Goal: Information Seeking & Learning: Check status

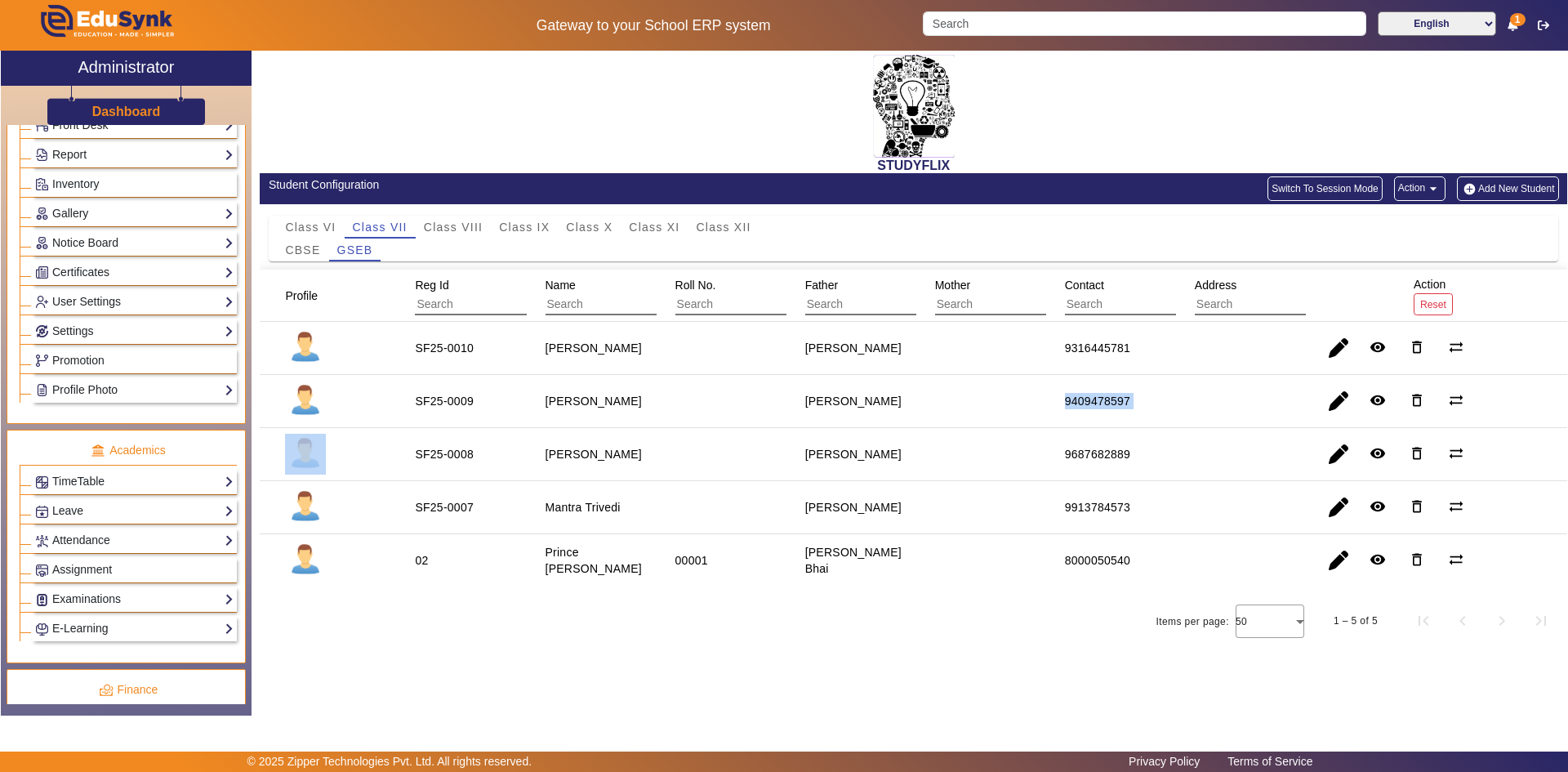
scroll to position [408, 0]
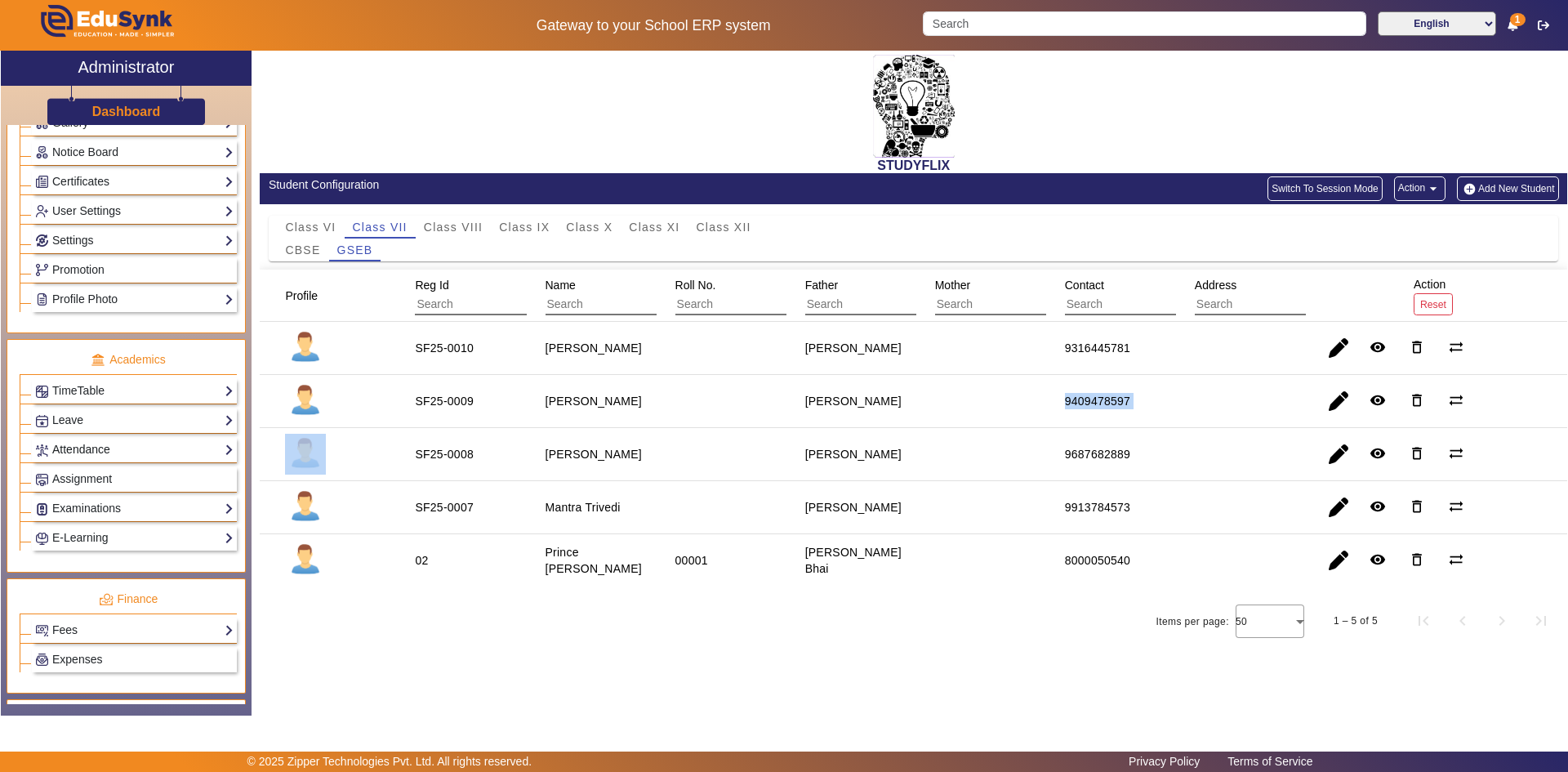
click at [85, 451] on link "Attendance" at bounding box center [134, 449] width 198 height 18
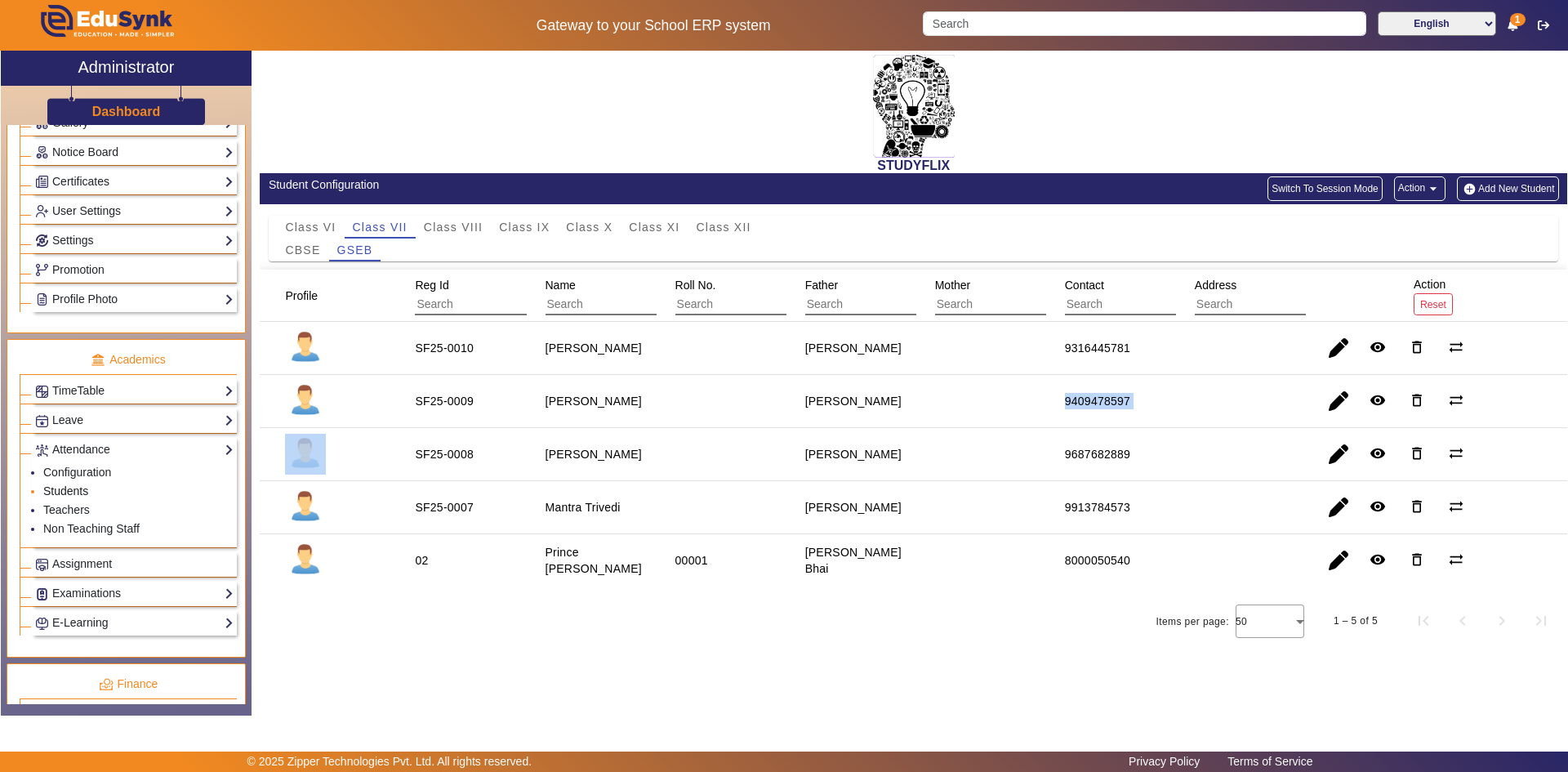
click at [69, 493] on link "Students" at bounding box center [66, 490] width 45 height 13
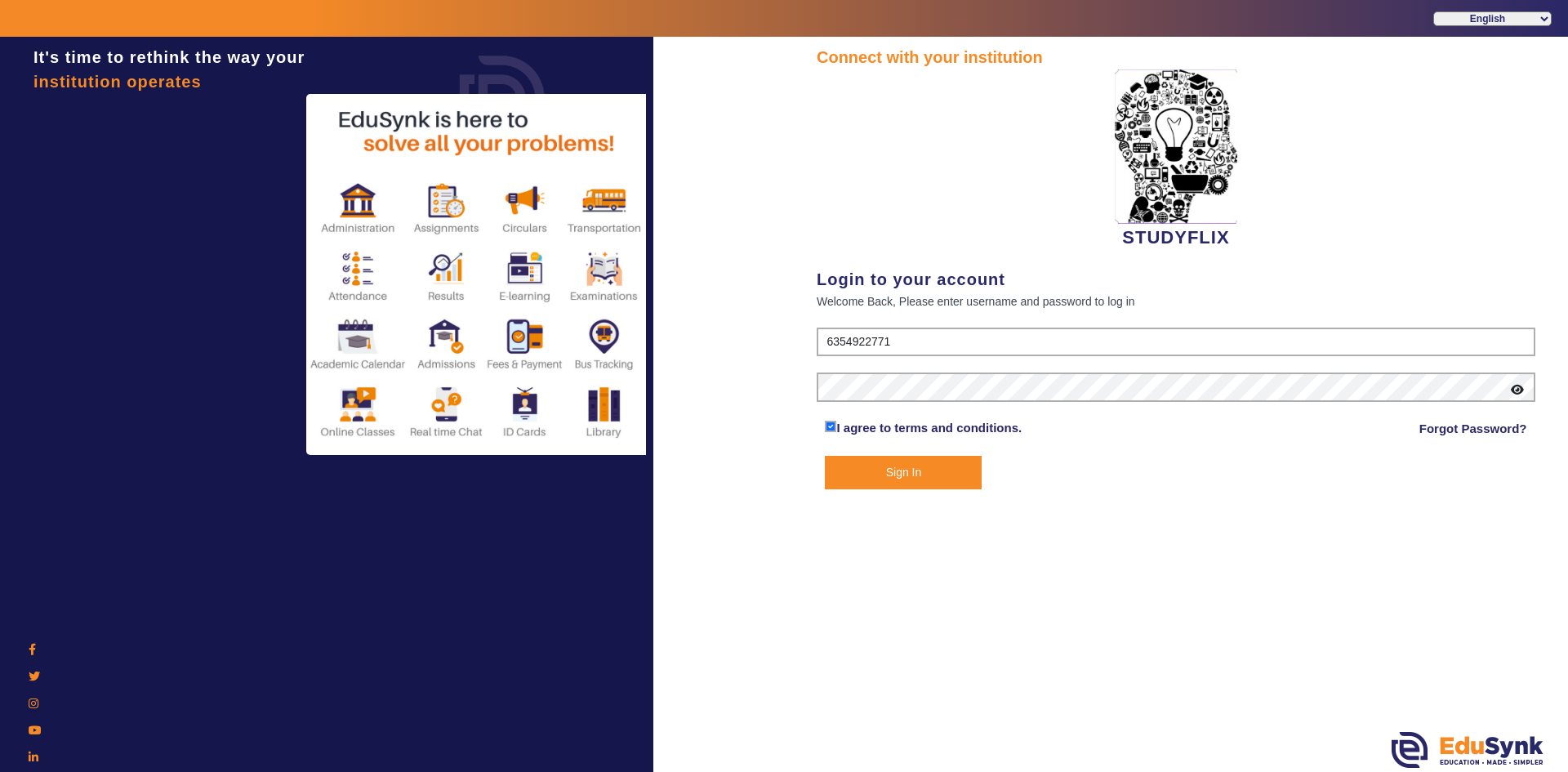
click at [866, 468] on button "Sign In" at bounding box center [903, 473] width 157 height 33
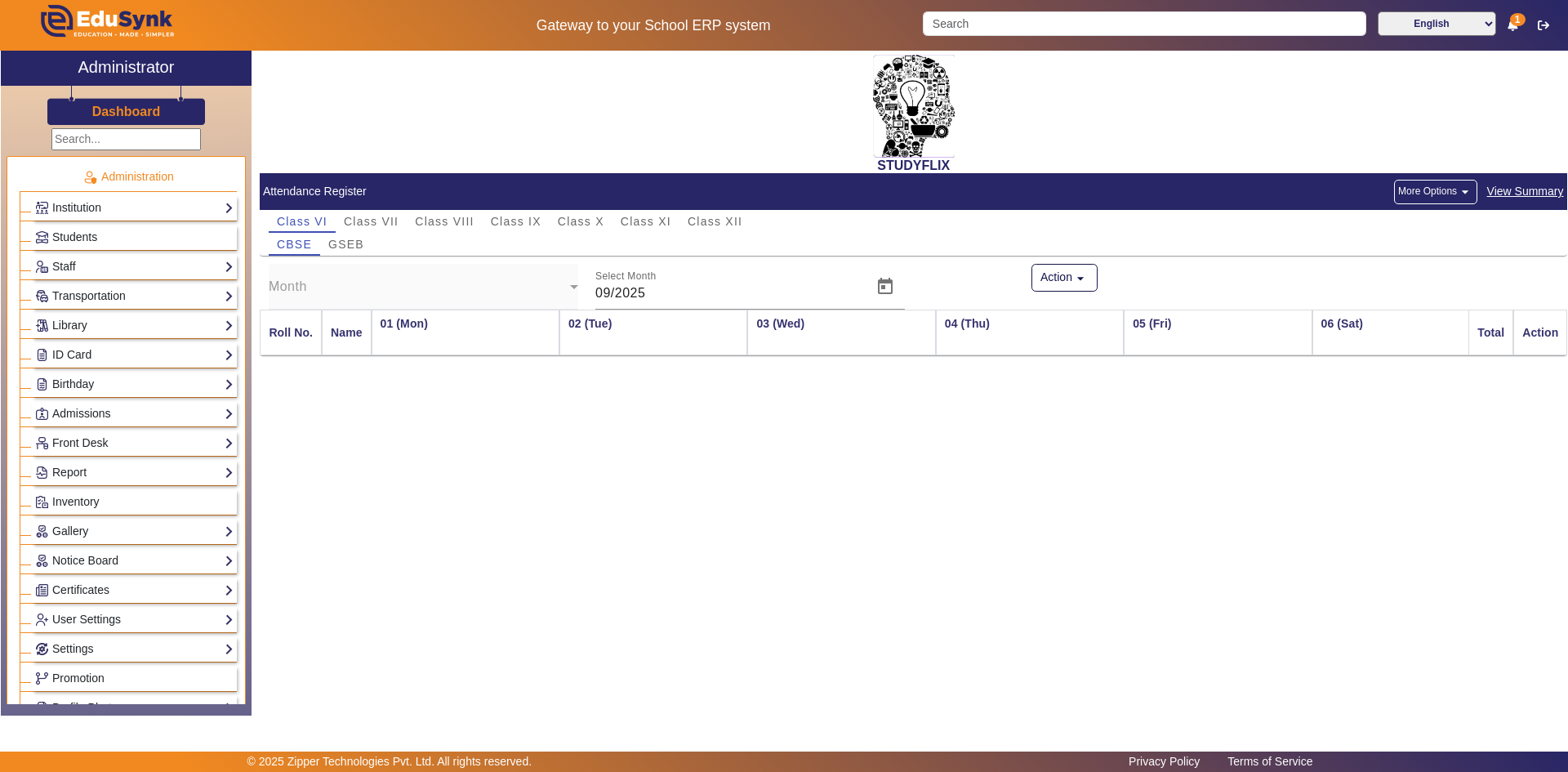
scroll to position [0, 2287]
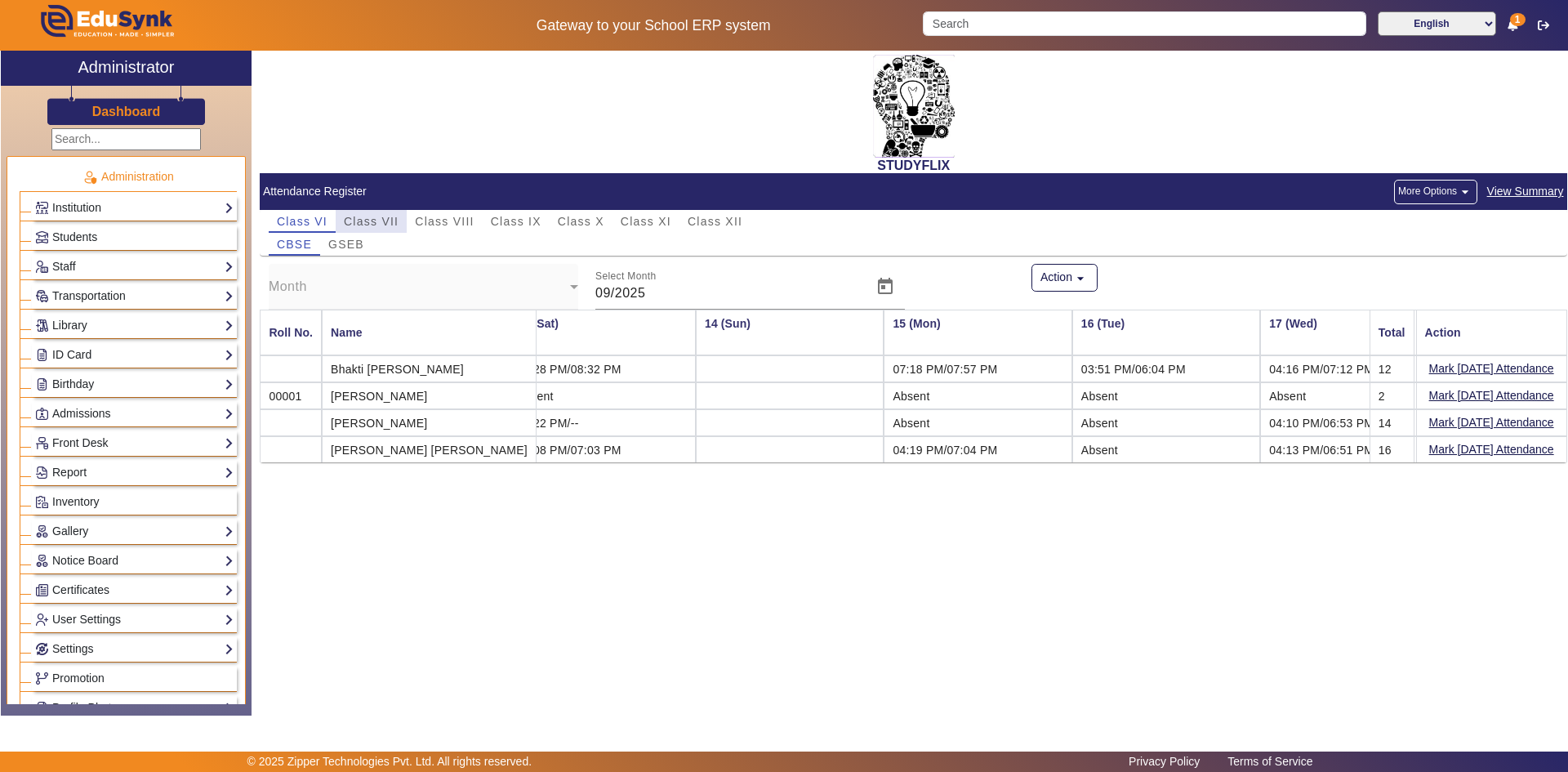
click at [386, 223] on span "Class VII" at bounding box center [371, 222] width 54 height 12
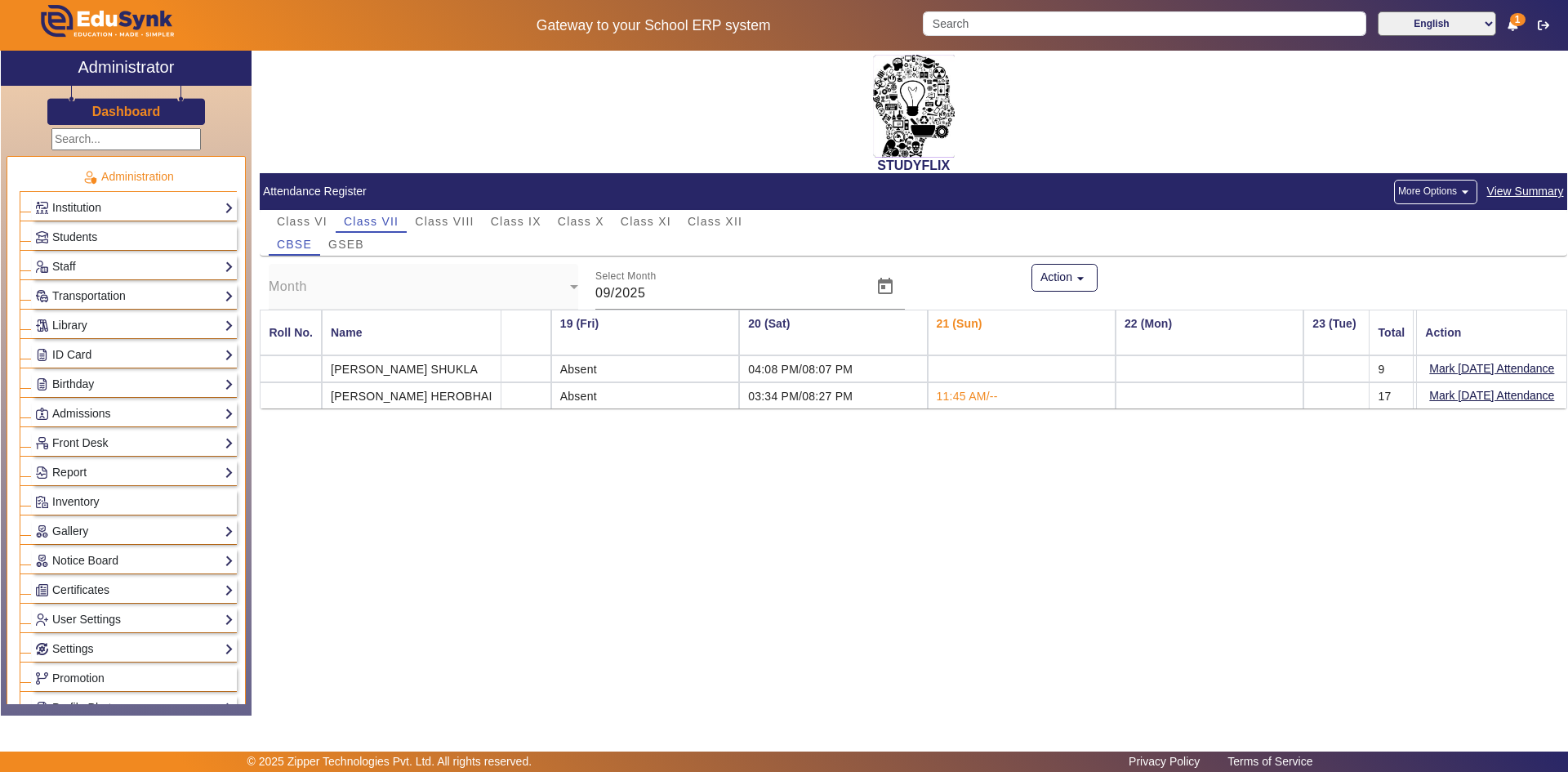
scroll to position [0, 3349]
click at [566, 225] on span "Class X" at bounding box center [581, 222] width 47 height 12
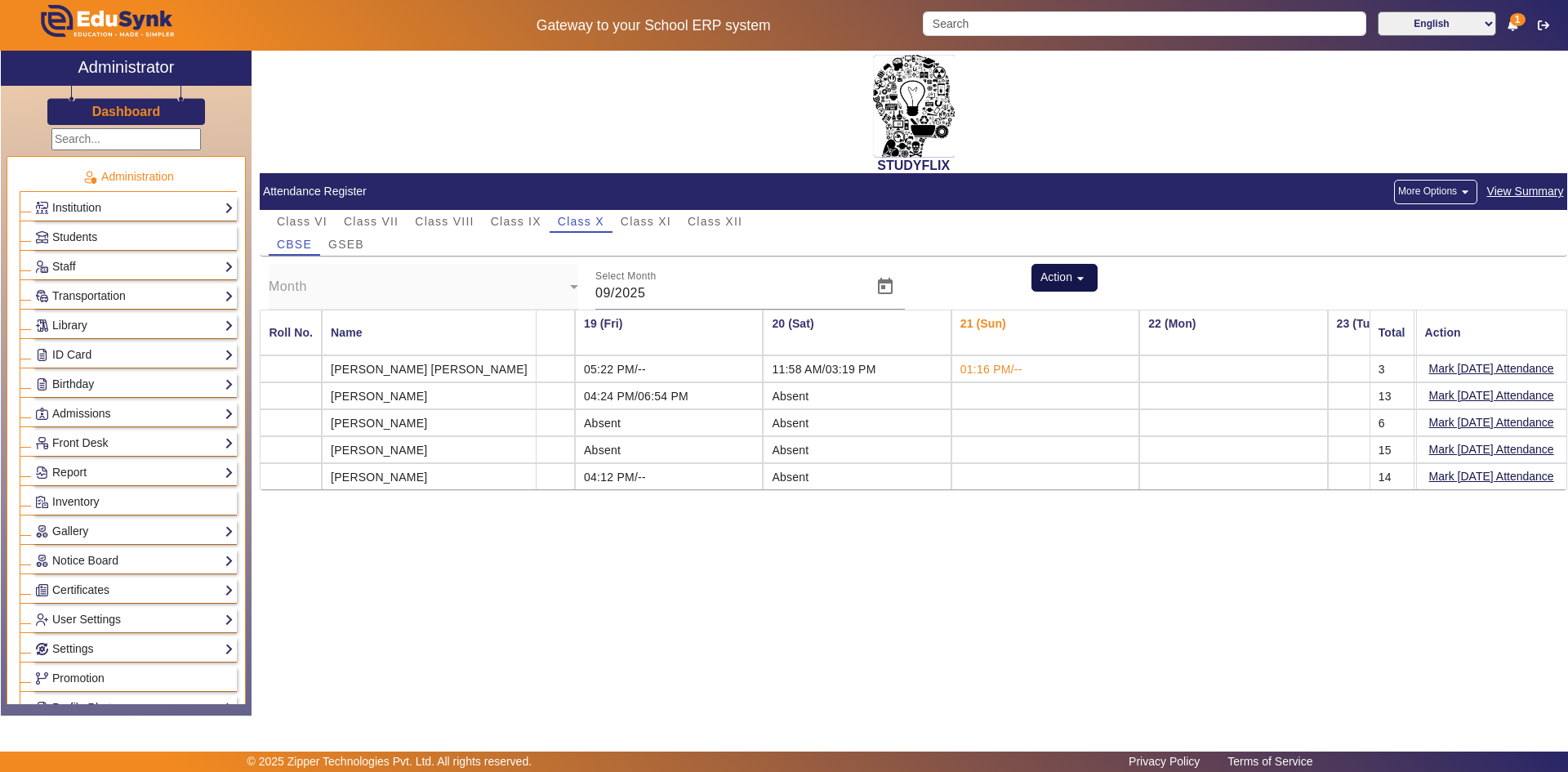
click at [1095, 269] on button "Action arrow_drop_down" at bounding box center [1064, 277] width 67 height 28
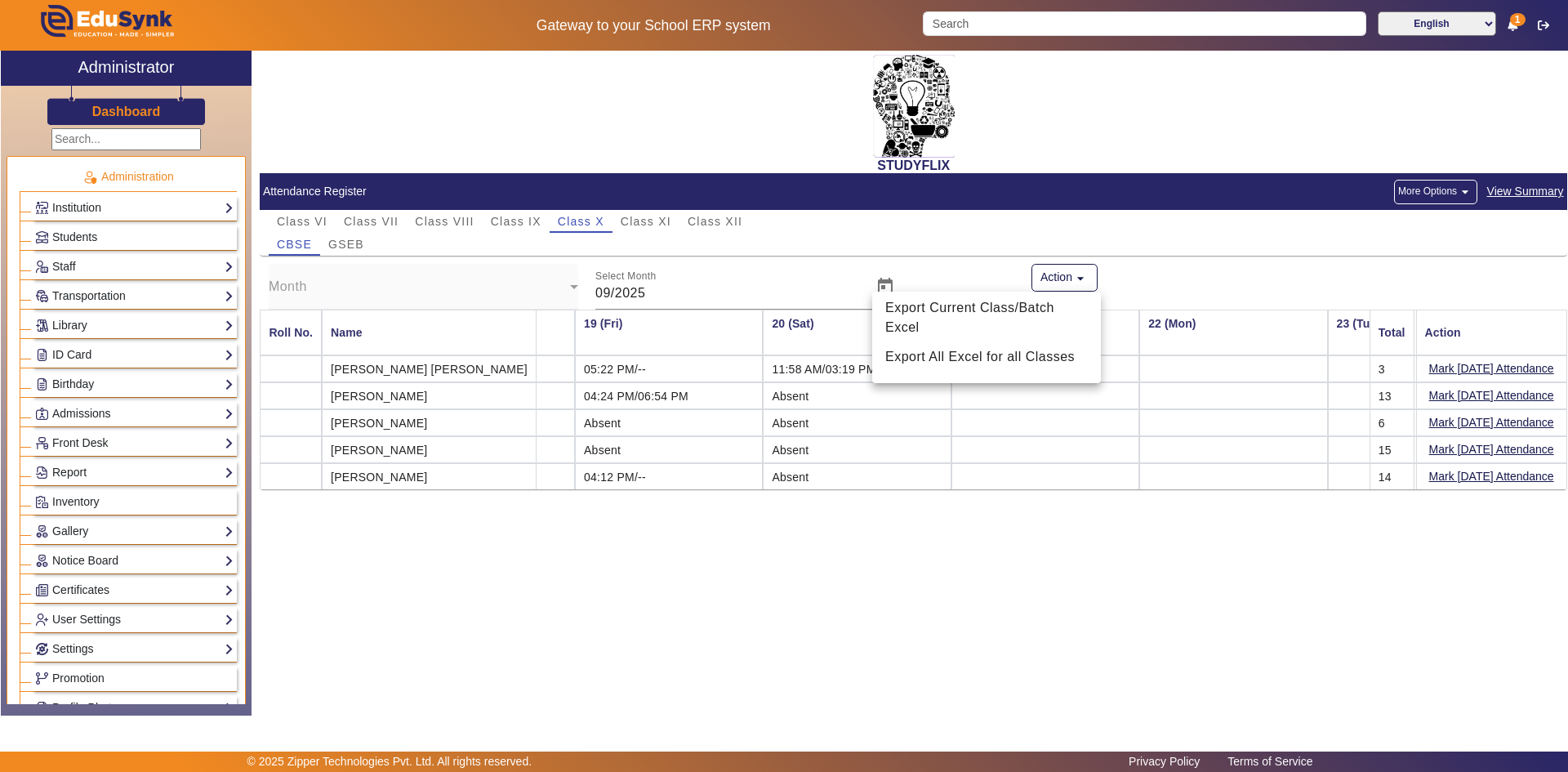
click at [1097, 268] on div at bounding box center [784, 386] width 1568 height 772
click at [90, 223] on div "Students" at bounding box center [127, 235] width 217 height 29
click at [87, 231] on span "Students" at bounding box center [75, 236] width 45 height 13
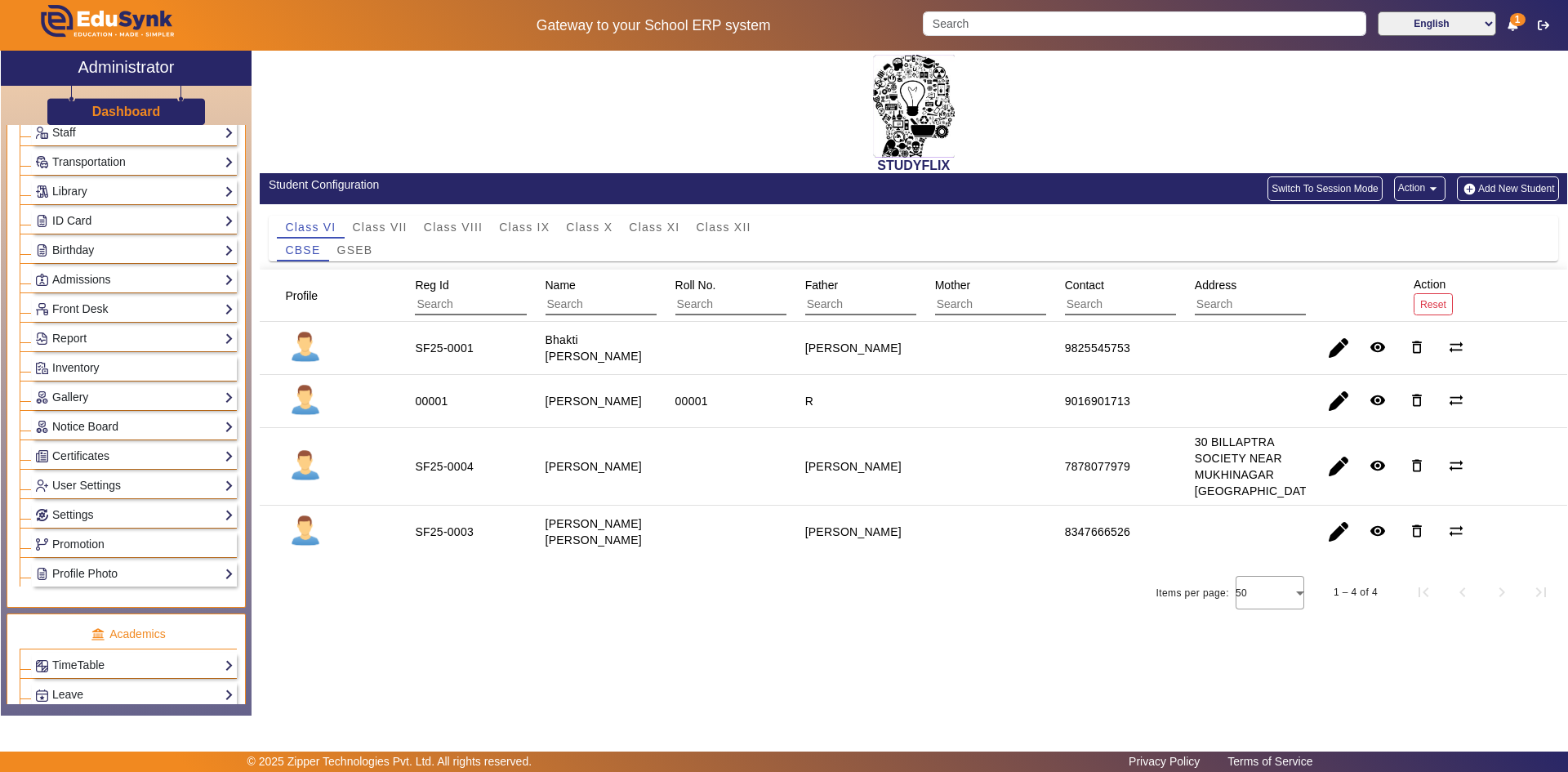
scroll to position [163, 0]
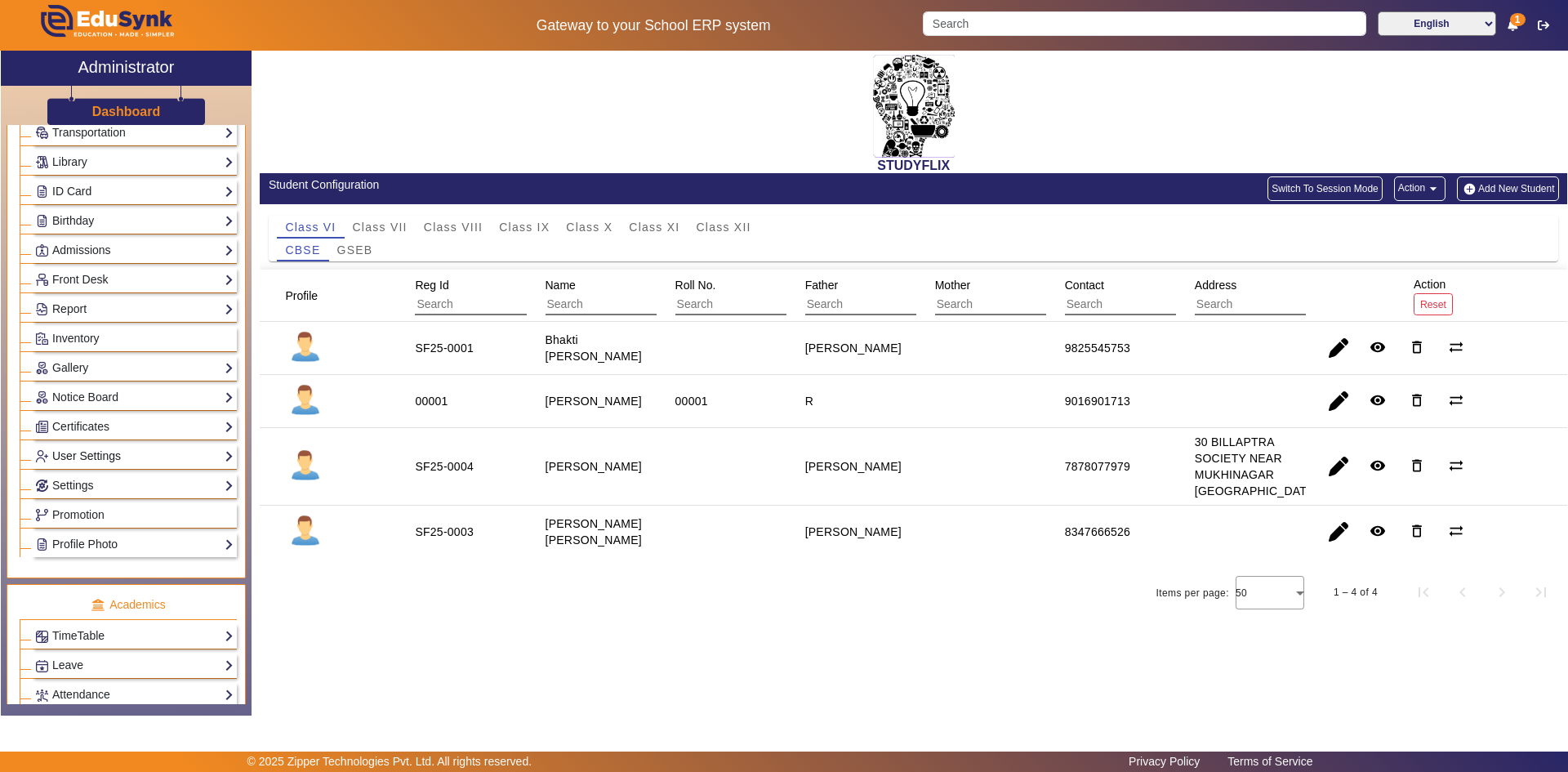
click at [73, 450] on link "User Settings" at bounding box center [134, 456] width 198 height 18
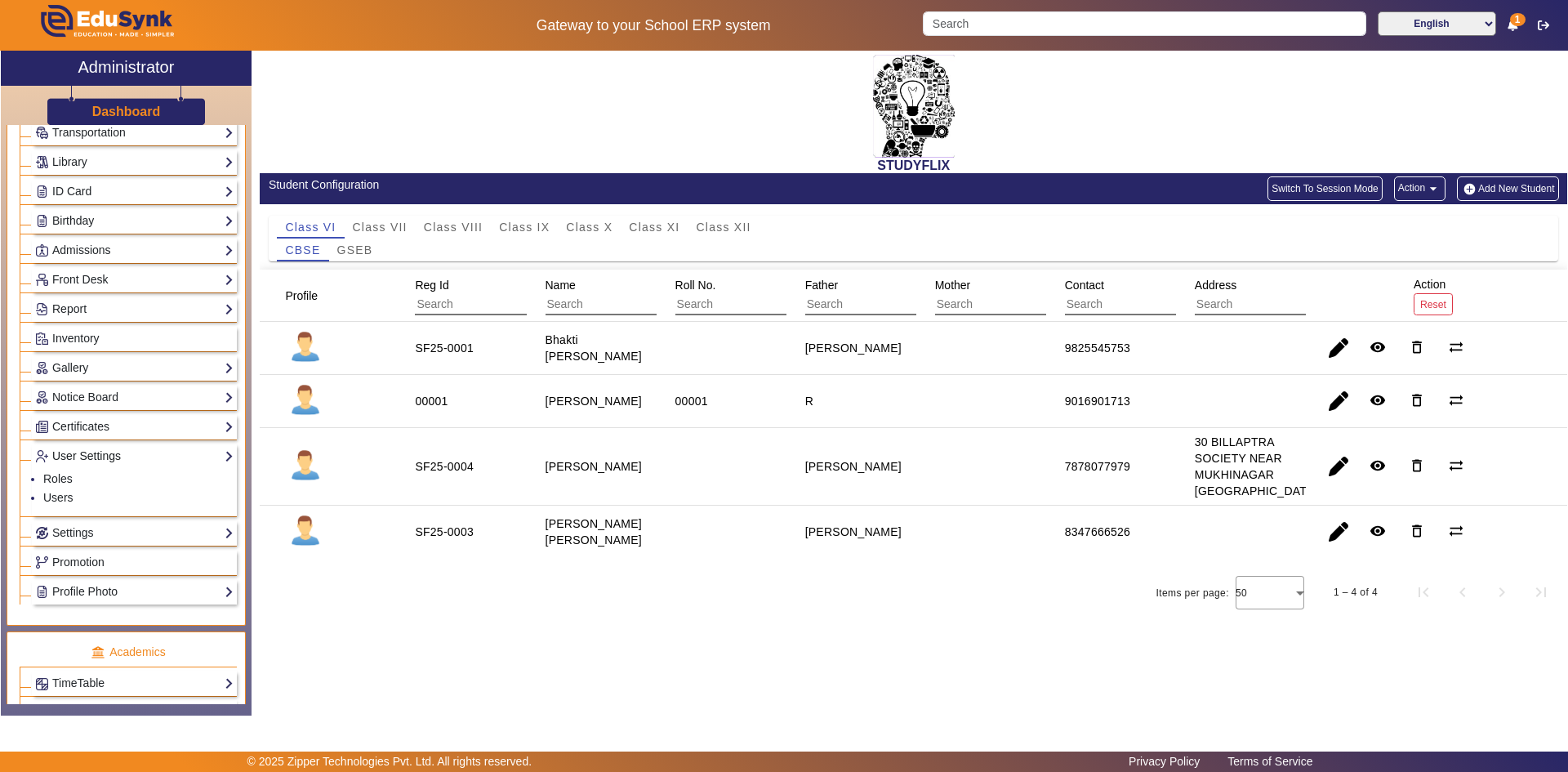
click at [73, 450] on link "User Settings" at bounding box center [134, 456] width 198 height 18
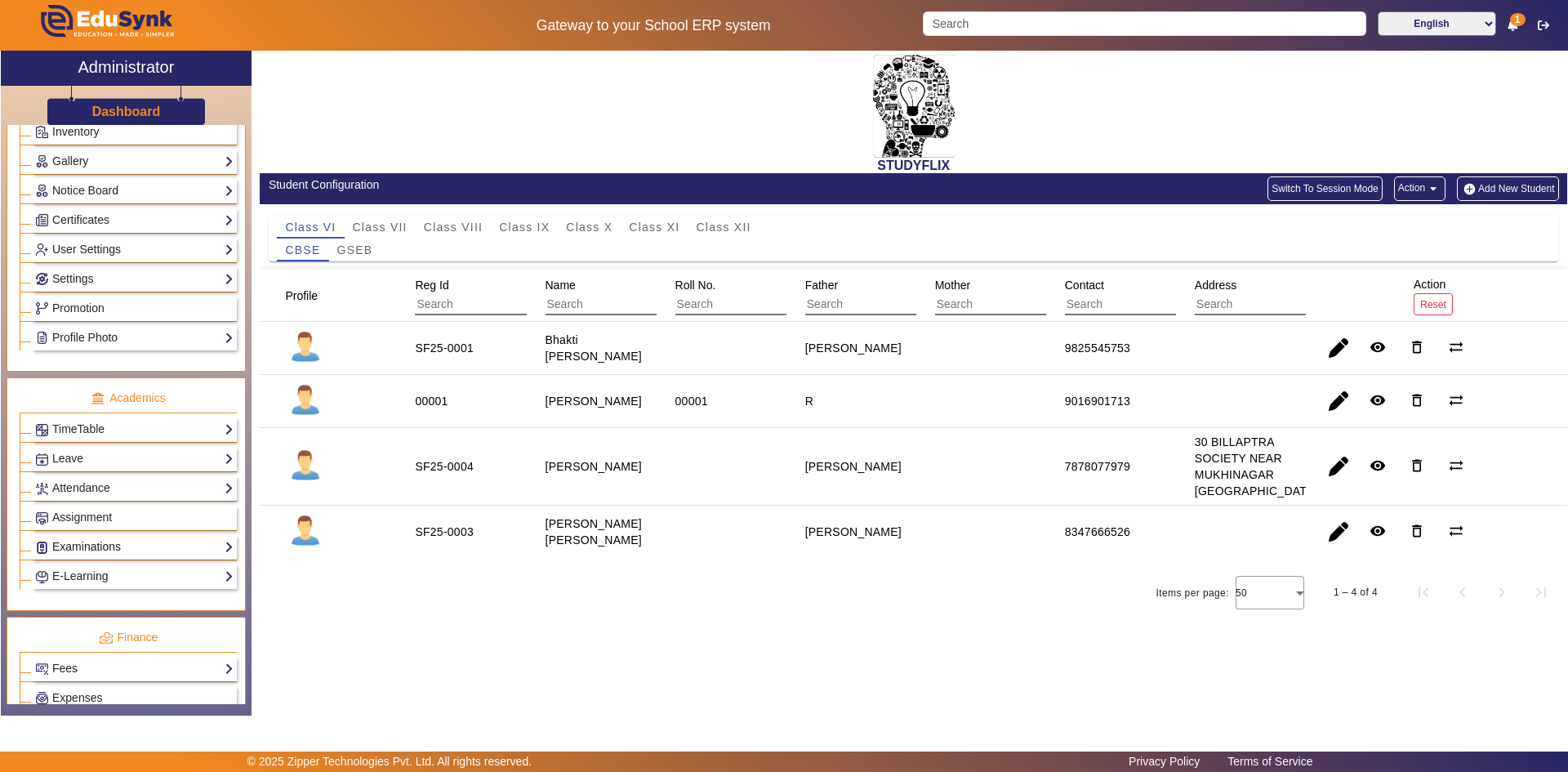
scroll to position [408, 0]
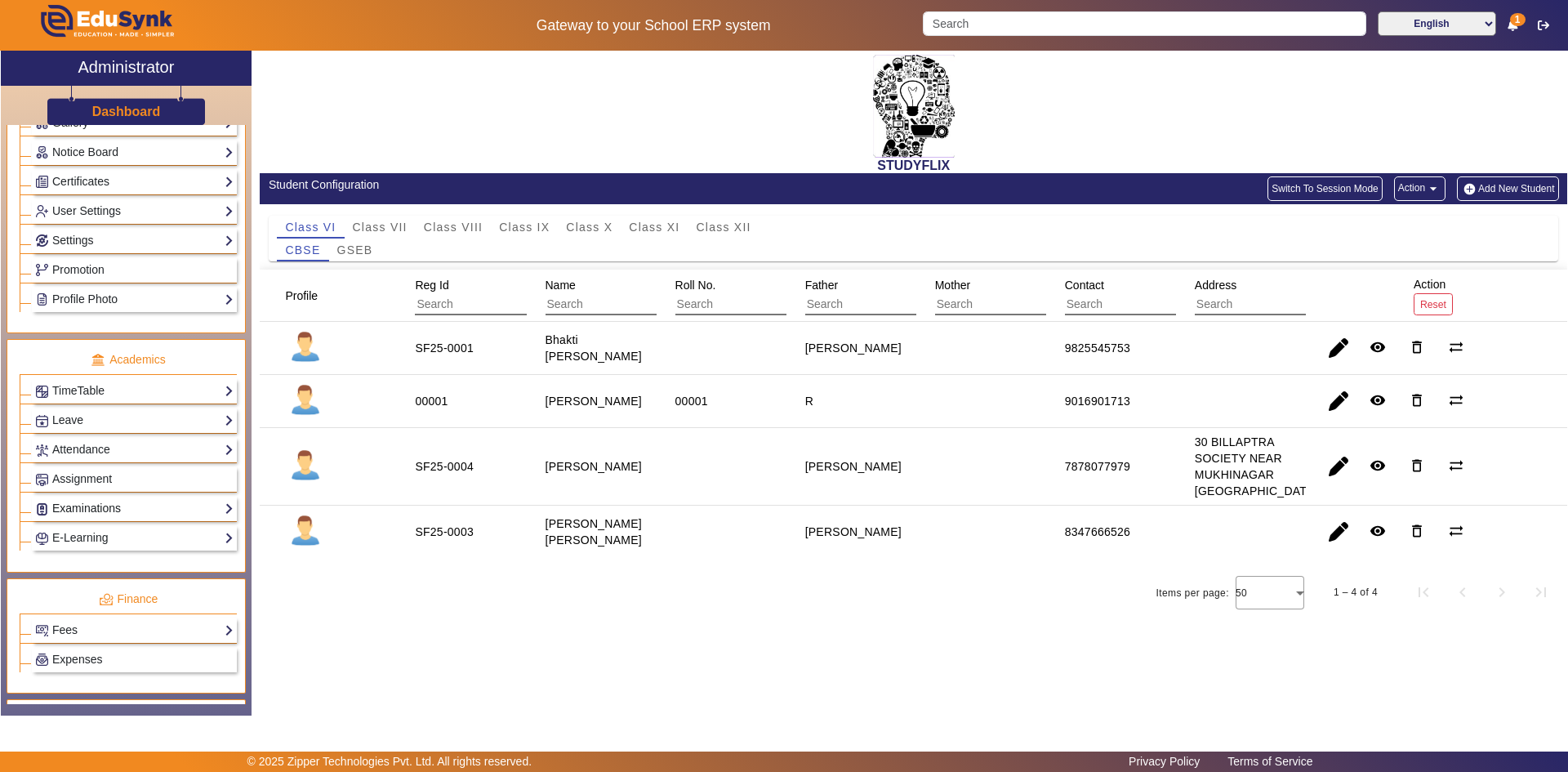
click at [99, 509] on link "Examinations" at bounding box center [134, 508] width 198 height 18
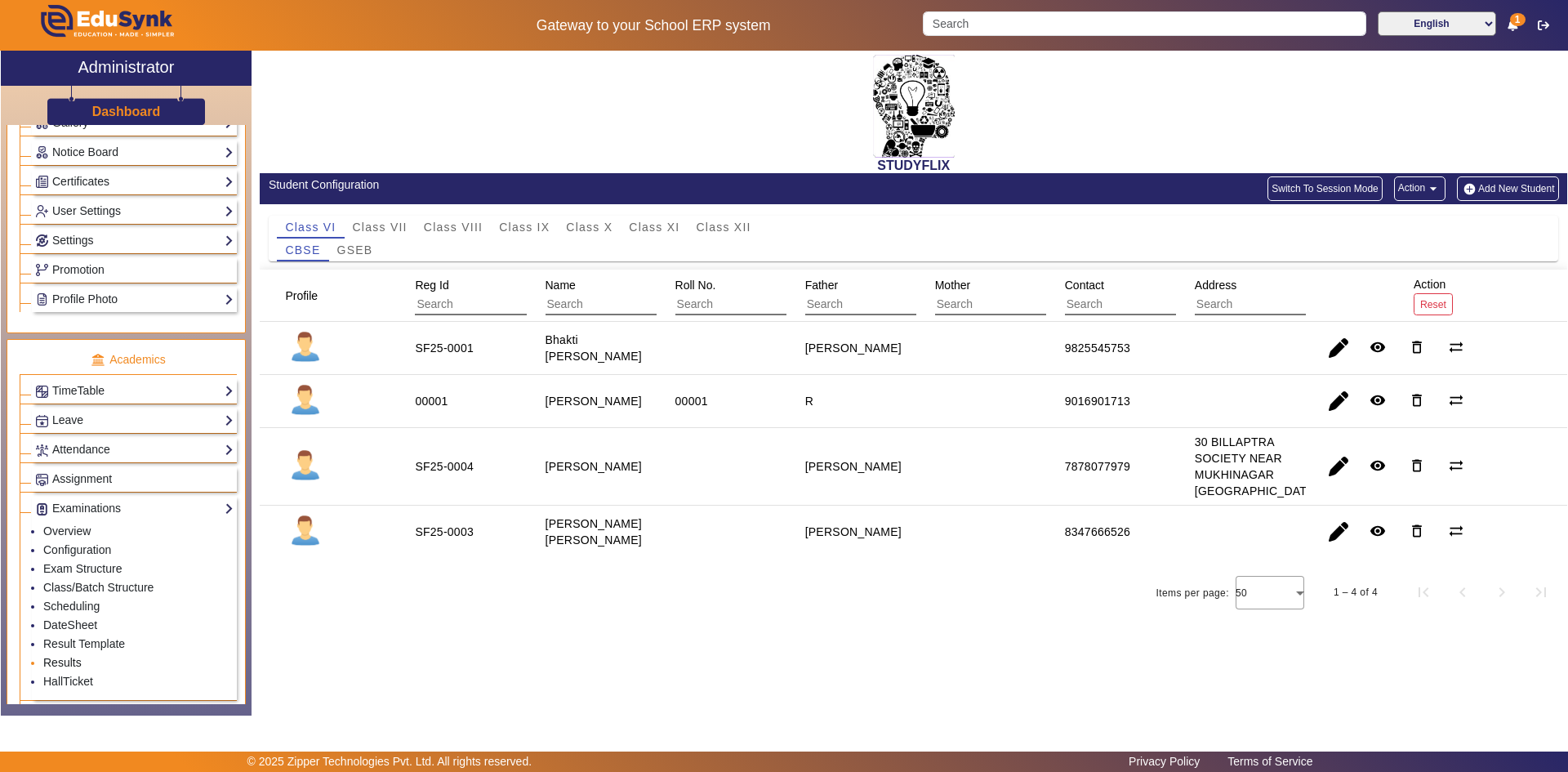
click at [54, 658] on link "Results" at bounding box center [62, 662] width 38 height 13
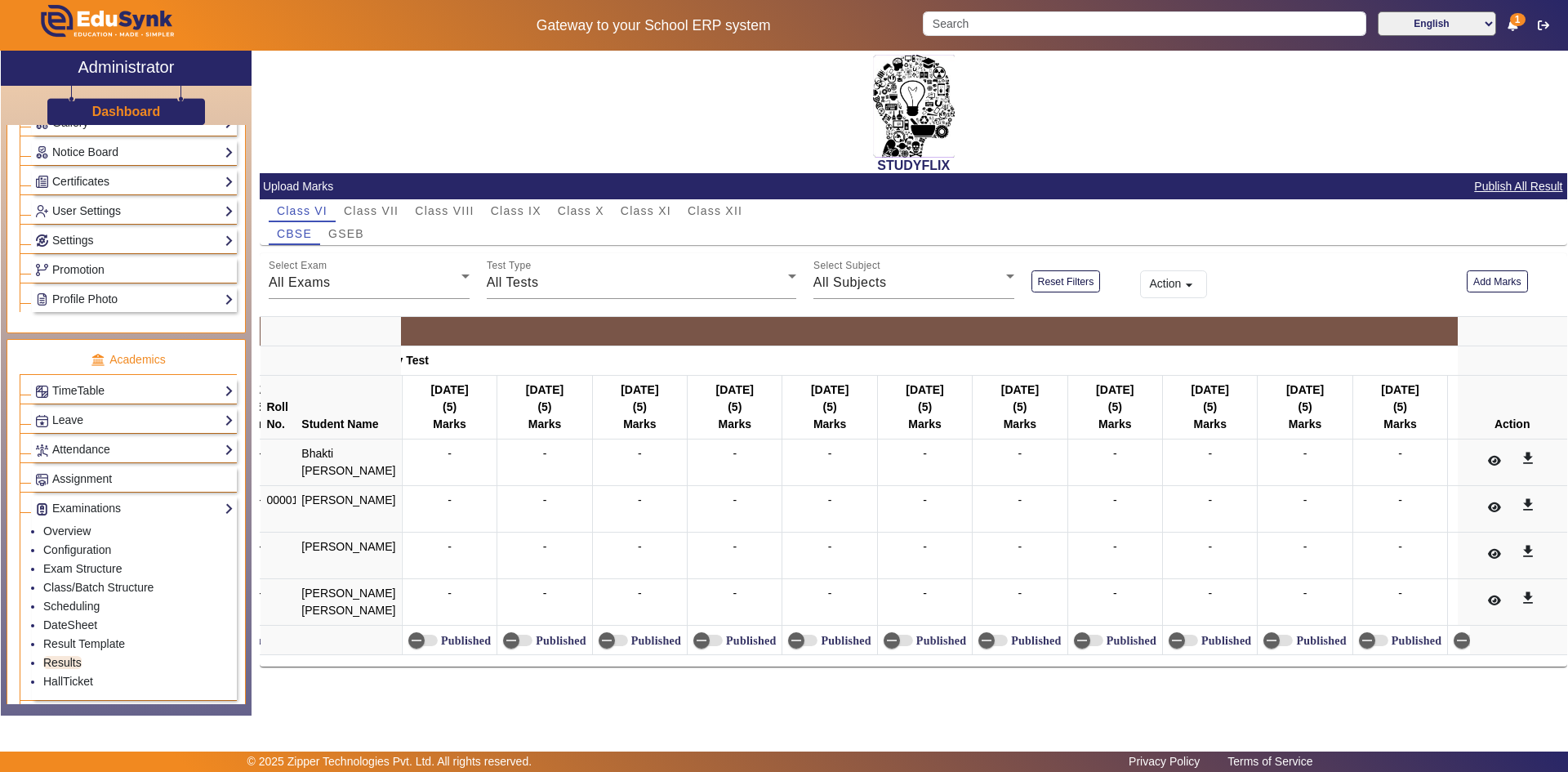
scroll to position [0, 20375]
